Goal: Task Accomplishment & Management: Use online tool/utility

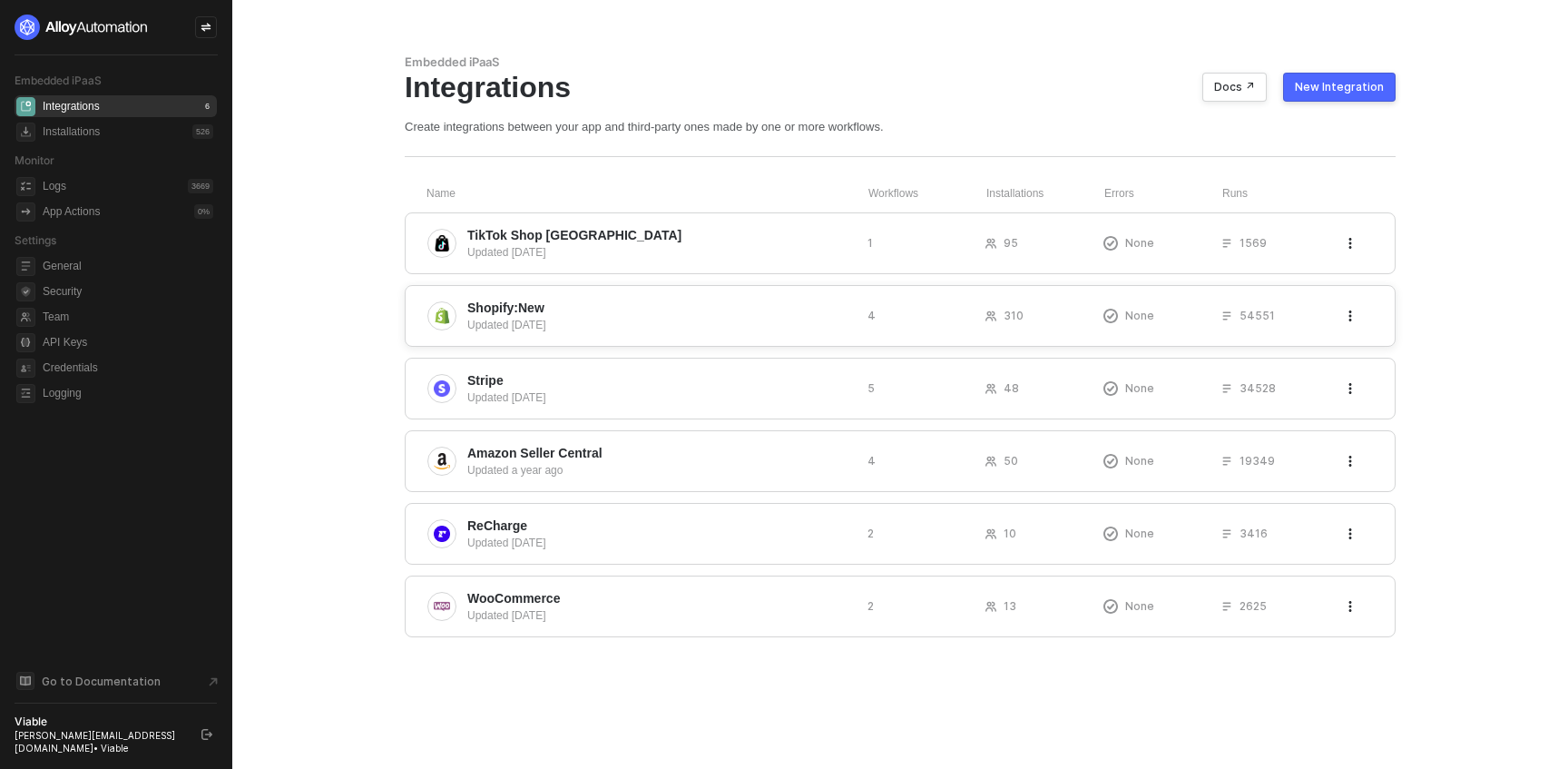
click at [546, 320] on div "Updated [DATE]" at bounding box center [660, 324] width 386 height 16
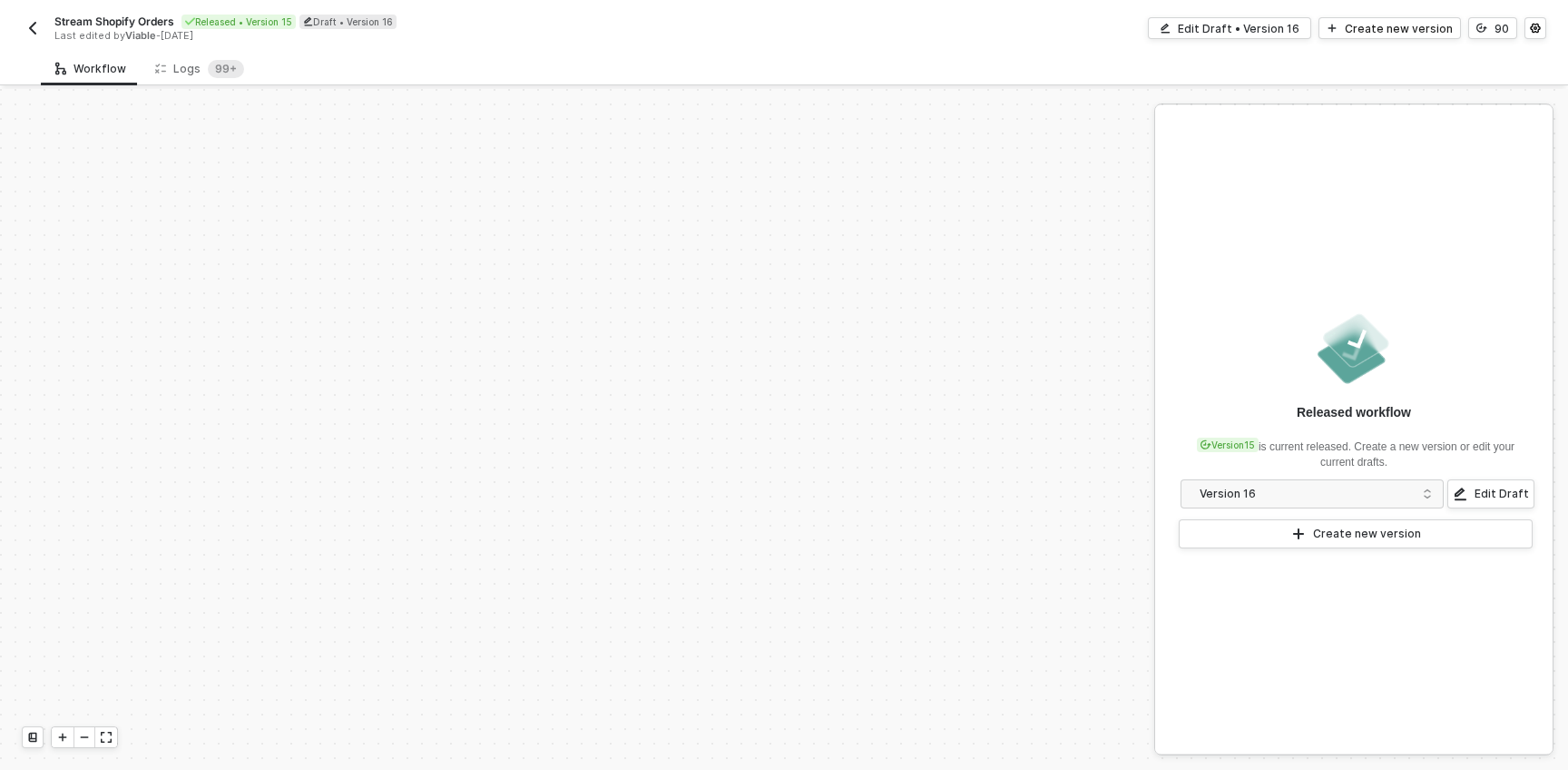
scroll to position [760, 0]
click at [197, 72] on div "Logs 99+" at bounding box center [199, 67] width 89 height 18
